Goal: Check status

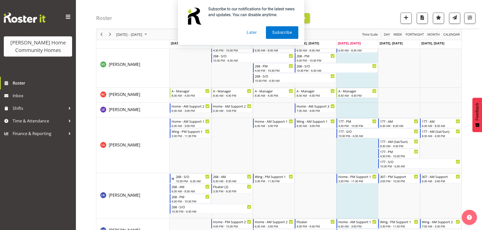
scroll to position [378, 0]
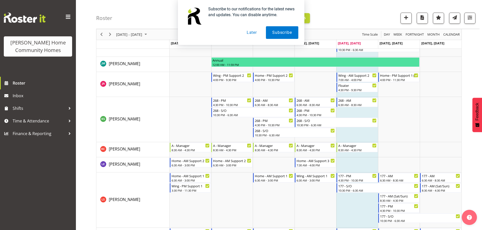
click at [110, 33] on div "Subscribe to our notifications for the latest news and updates. You can disable…" at bounding box center [241, 22] width 482 height 45
click at [253, 33] on button "Later" at bounding box center [251, 32] width 23 height 13
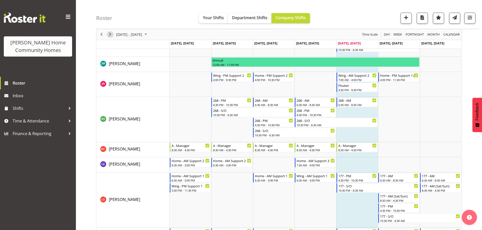
click at [111, 34] on span "Next" at bounding box center [110, 34] width 6 height 6
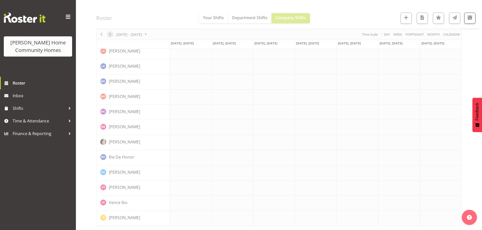
scroll to position [347, 0]
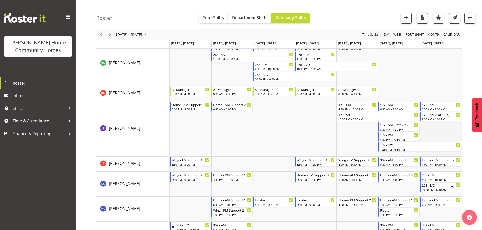
scroll to position [282, 0]
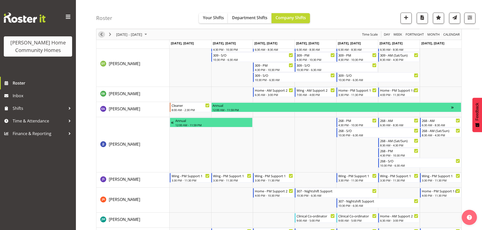
click at [101, 34] on span "Previous" at bounding box center [101, 34] width 6 height 6
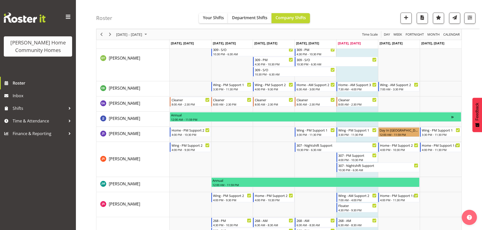
scroll to position [278, 0]
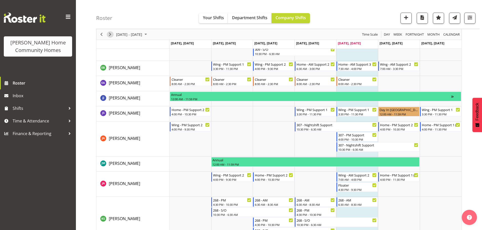
click at [110, 34] on span "Next" at bounding box center [110, 34] width 6 height 6
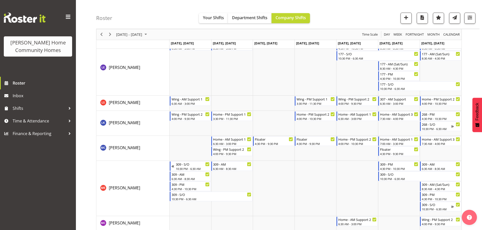
scroll to position [534, 0]
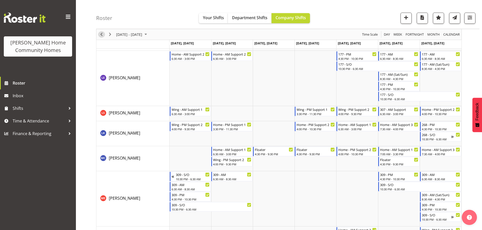
click at [99, 33] on span "Previous" at bounding box center [101, 34] width 6 height 6
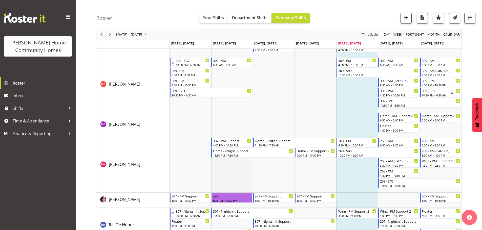
scroll to position [605, 0]
